Goal: Information Seeking & Learning: Learn about a topic

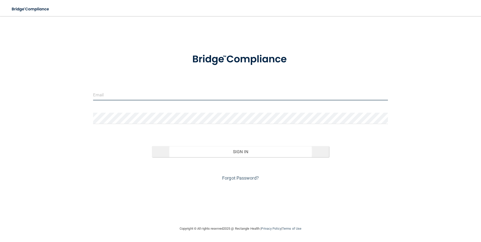
type input "[EMAIL_ADDRESS][DOMAIN_NAME]"
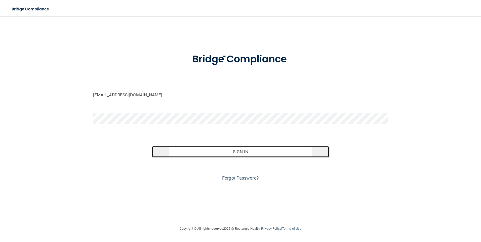
click at [242, 150] on button "Sign In" at bounding box center [240, 151] width 177 height 11
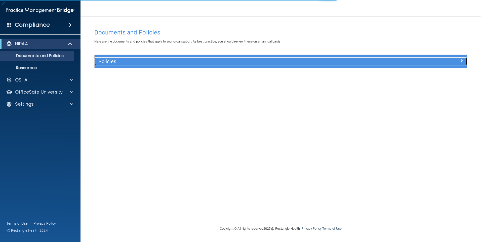
click at [140, 61] on h5 "Policies" at bounding box center [234, 62] width 272 height 6
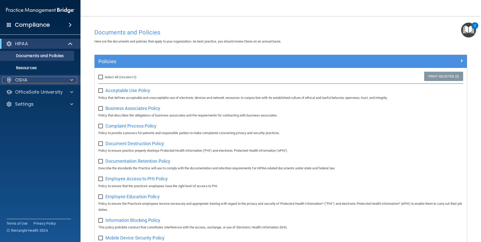
click at [26, 79] on p "OSHA" at bounding box center [21, 80] width 13 height 6
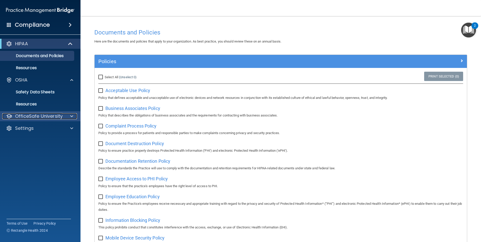
click at [38, 116] on p "OfficeSafe University" at bounding box center [39, 116] width 48 height 6
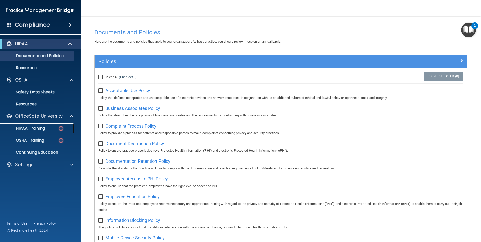
click at [34, 129] on p "HIPAA Training" at bounding box center [24, 128] width 42 height 5
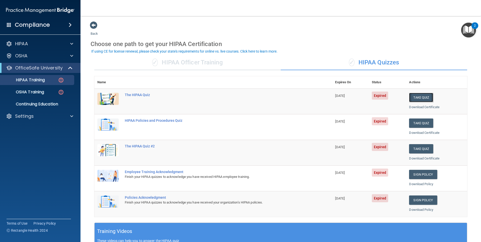
click at [416, 98] on button "Take Quiz" at bounding box center [421, 97] width 24 height 9
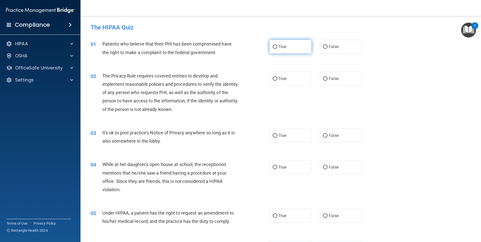
click at [276, 49] on label "True" at bounding box center [290, 47] width 42 height 14
click at [276, 49] on input "True" at bounding box center [275, 47] width 5 height 4
radio input "true"
click at [279, 80] on span "True" at bounding box center [283, 78] width 8 height 5
click at [277, 80] on input "True" at bounding box center [275, 79] width 5 height 4
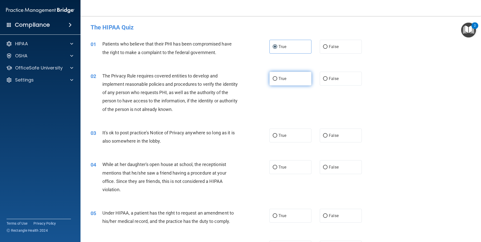
radio input "true"
click at [320, 139] on label "False" at bounding box center [341, 136] width 42 height 14
click at [323, 138] on input "False" at bounding box center [325, 136] width 5 height 4
radio input "true"
click at [325, 168] on label "False" at bounding box center [341, 167] width 42 height 14
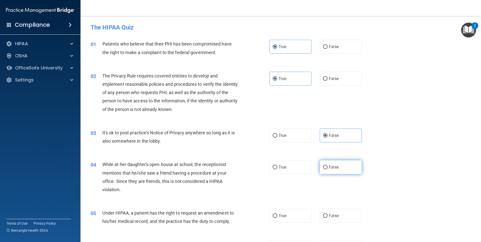
click at [325, 168] on input "False" at bounding box center [325, 168] width 5 height 4
radio input "true"
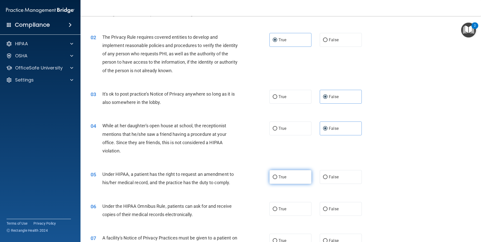
scroll to position [50, 0]
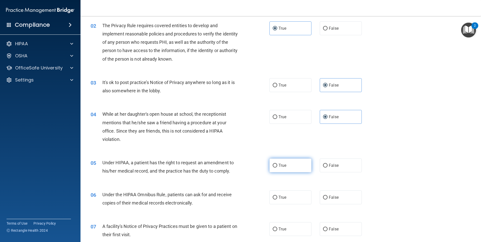
click at [294, 165] on label "True" at bounding box center [290, 165] width 42 height 14
click at [277, 165] on input "True" at bounding box center [275, 166] width 5 height 4
radio input "true"
click at [332, 198] on span "False" at bounding box center [334, 197] width 10 height 5
click at [328, 198] on input "False" at bounding box center [325, 198] width 5 height 4
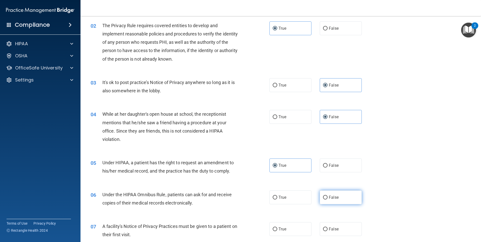
radio input "true"
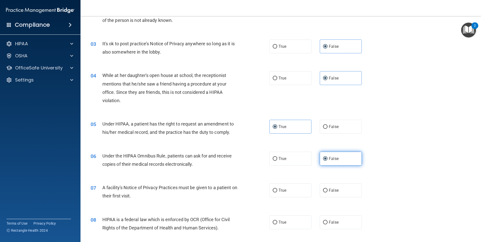
scroll to position [101, 0]
